Goal: Find specific page/section: Find specific page/section

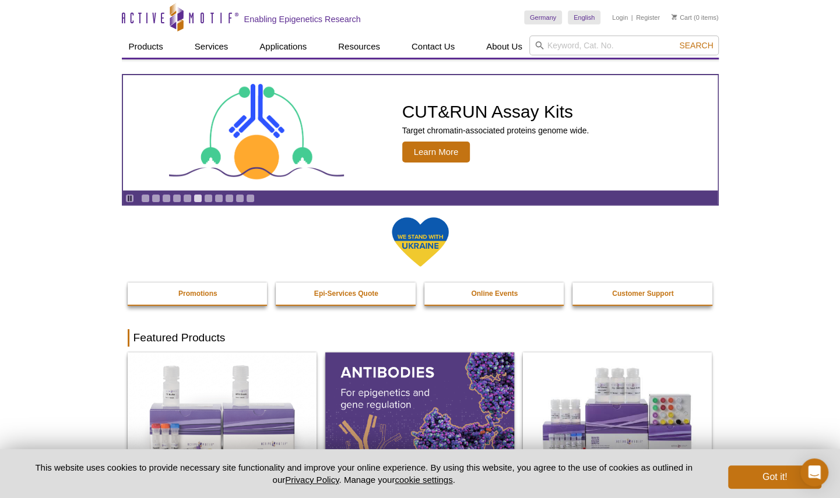
click at [623, 43] on input "search" at bounding box center [623, 46] width 189 height 20
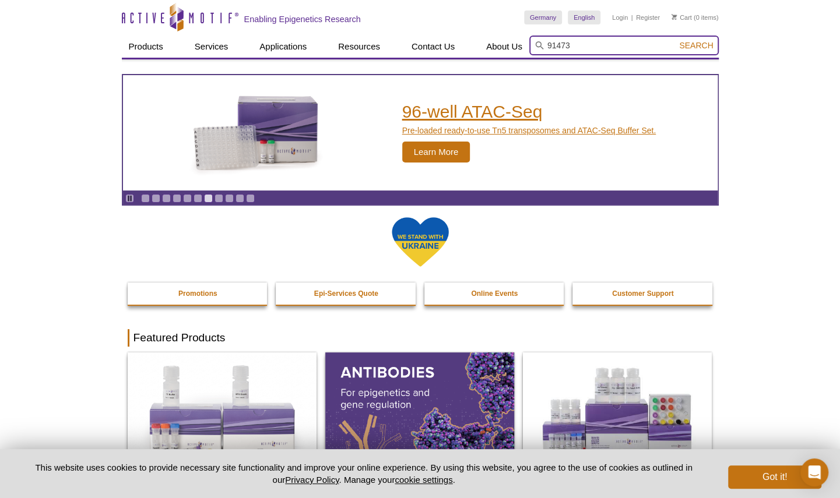
type input "91473"
click at [675, 40] on button "Search" at bounding box center [695, 45] width 41 height 10
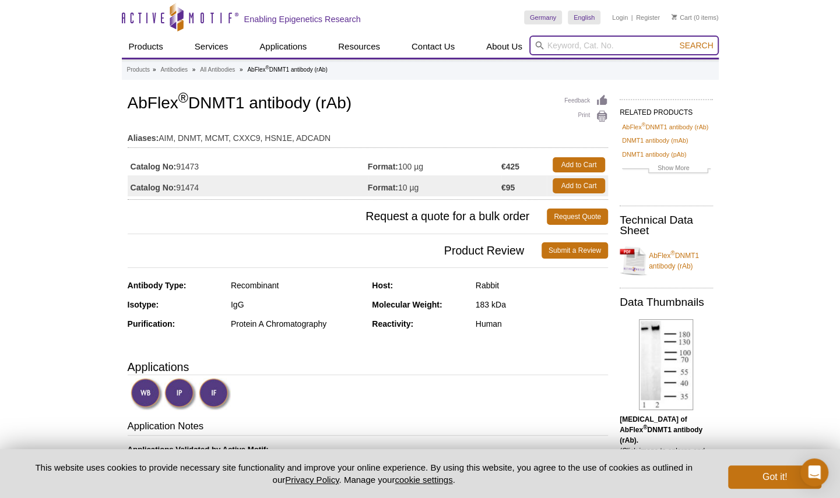
click at [567, 51] on input "search" at bounding box center [623, 46] width 189 height 20
type input "91481"
click at [675, 40] on button "Search" at bounding box center [695, 45] width 41 height 10
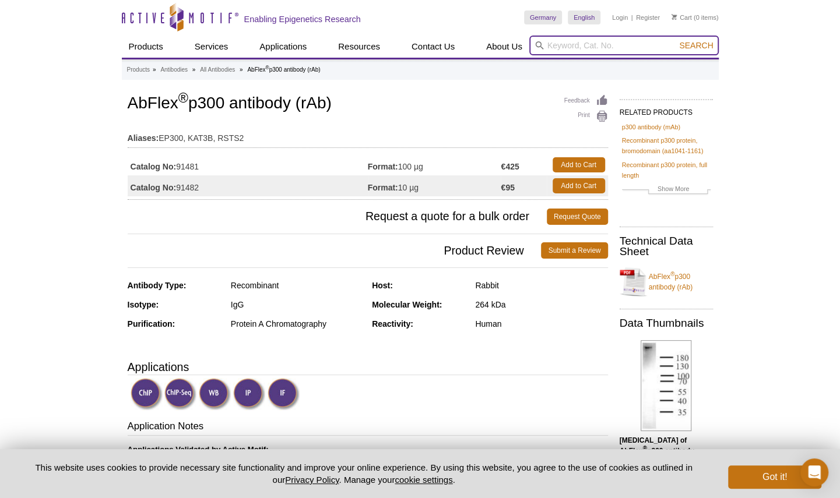
click at [555, 43] on input "search" at bounding box center [623, 46] width 189 height 20
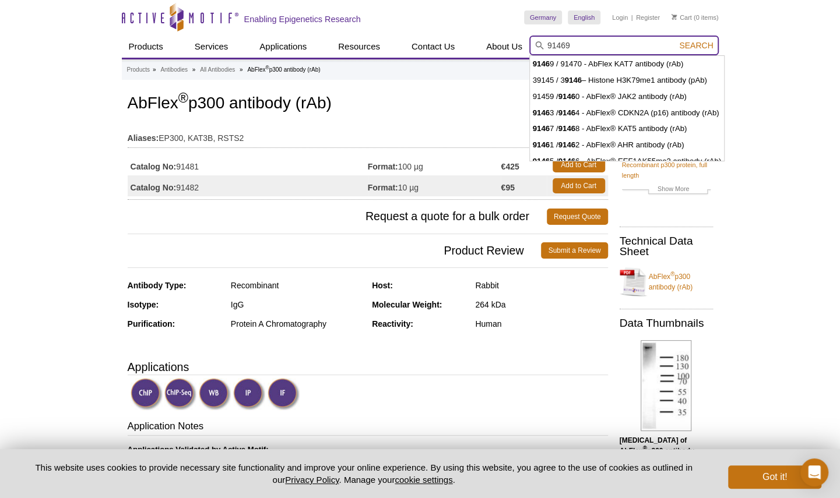
type input "91469"
click at [675, 40] on button "Search" at bounding box center [695, 45] width 41 height 10
